Goal: Transaction & Acquisition: Purchase product/service

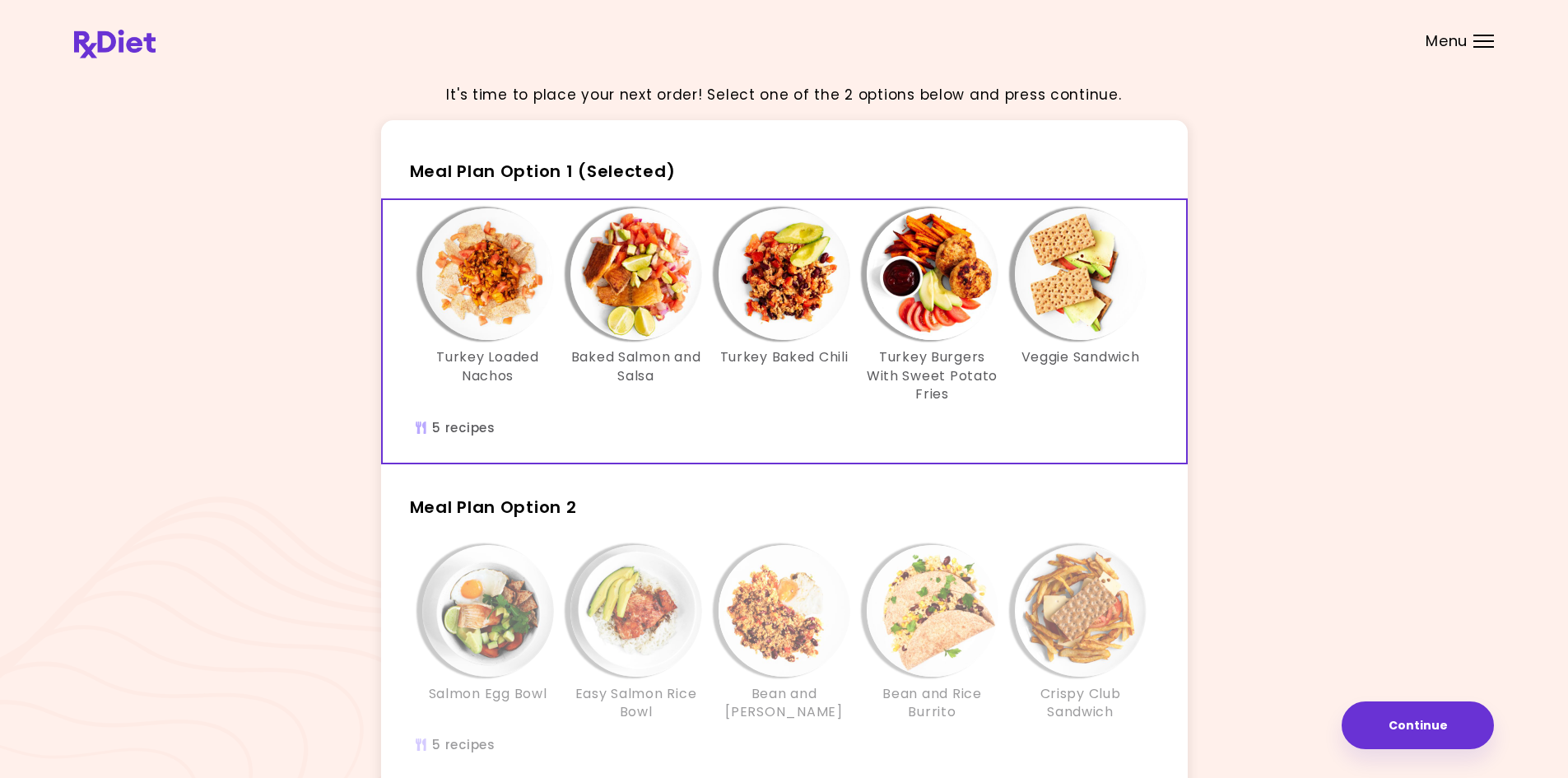
click at [1272, 130] on div "It's time to place your next order! Select one of the 2 options below and press…" at bounding box center [784, 481] width 1419 height 822
click at [70, 45] on header at bounding box center [784, 33] width 1568 height 66
click at [106, 49] on img at bounding box center [115, 44] width 81 height 29
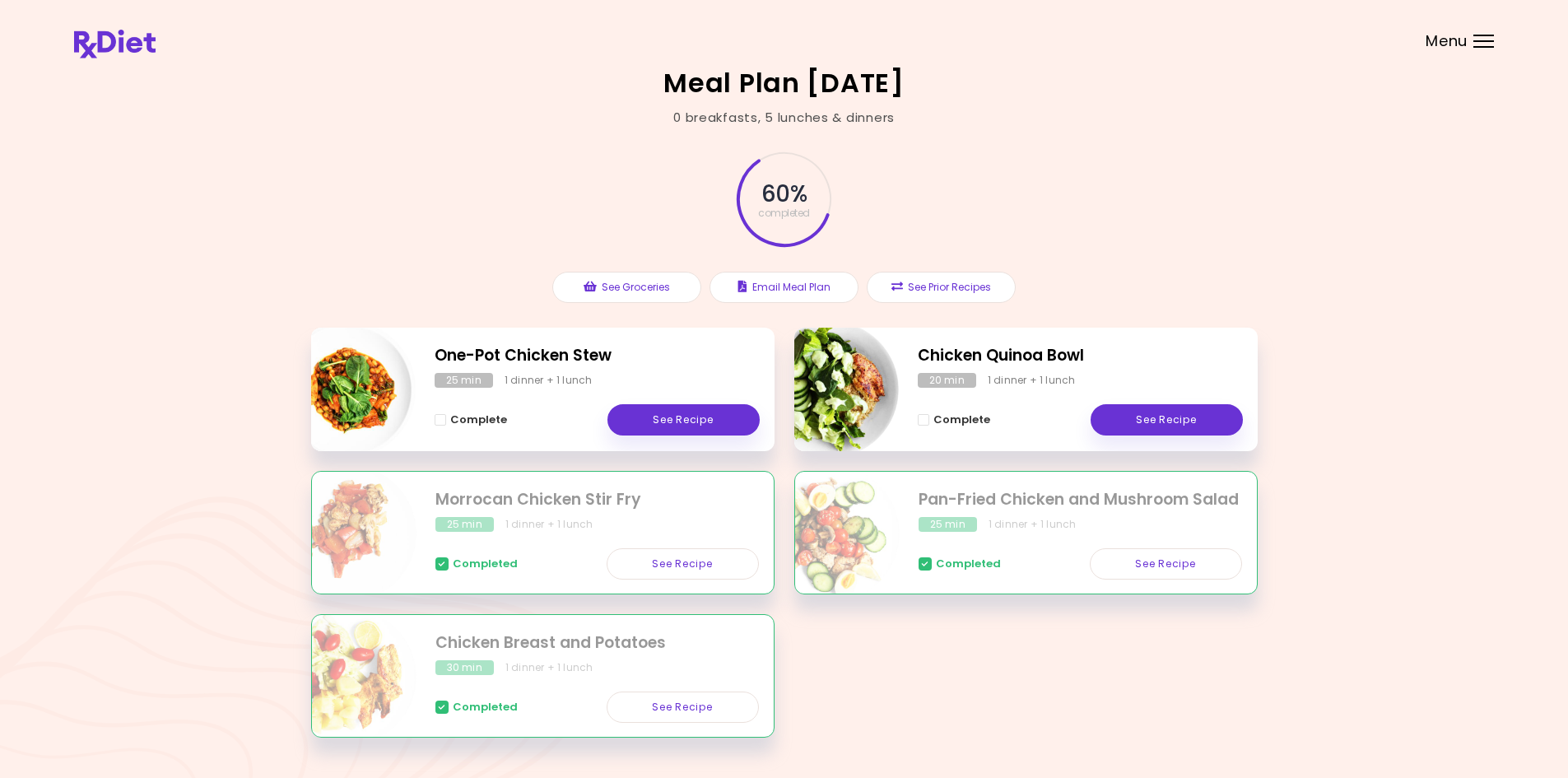
click at [264, 135] on div "Meal Plan [DATE] 0 breakfasts , 5 lunches & dinners 60 % completed See Grocerie…" at bounding box center [784, 413] width 1568 height 827
